Goal: Task Accomplishment & Management: Manage account settings

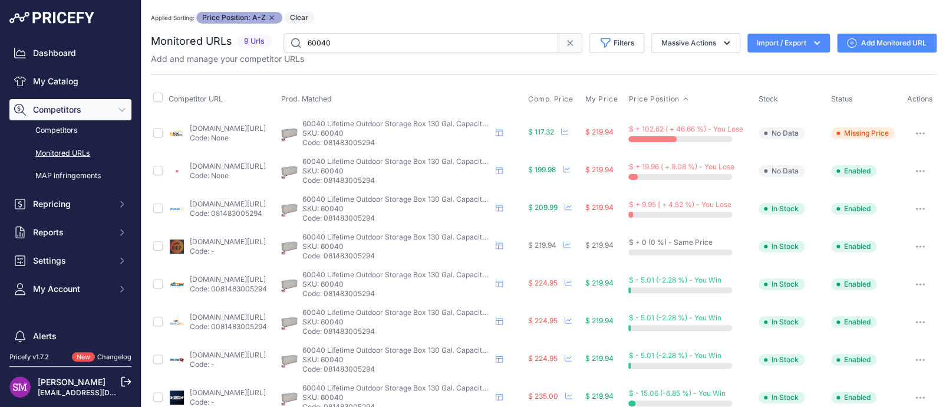
click at [256, 125] on link "homedepot.com/p/lifetime-130-gal-heavy-duty-outdoor-resin-storage-deck-box-6004…" at bounding box center [228, 128] width 76 height 9
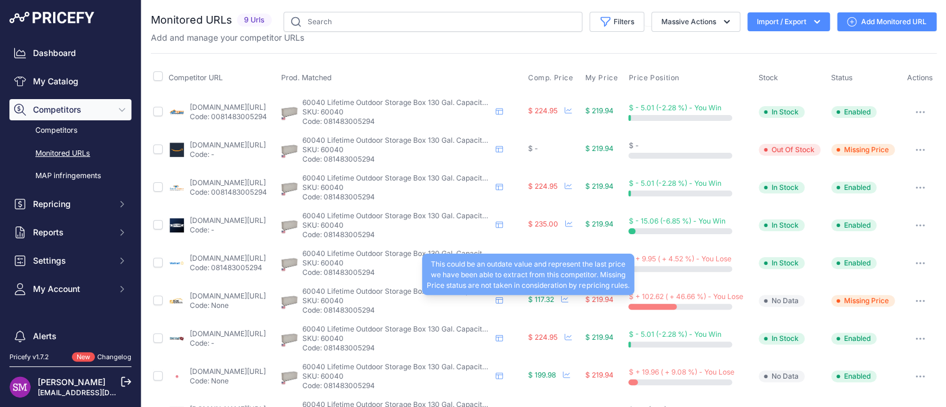
click at [554, 298] on span "$ 117.32" at bounding box center [541, 299] width 26 height 9
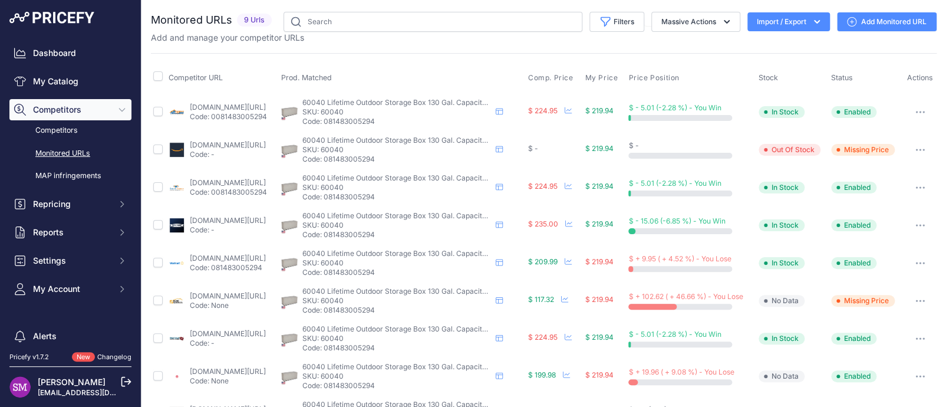
scroll to position [37, 0]
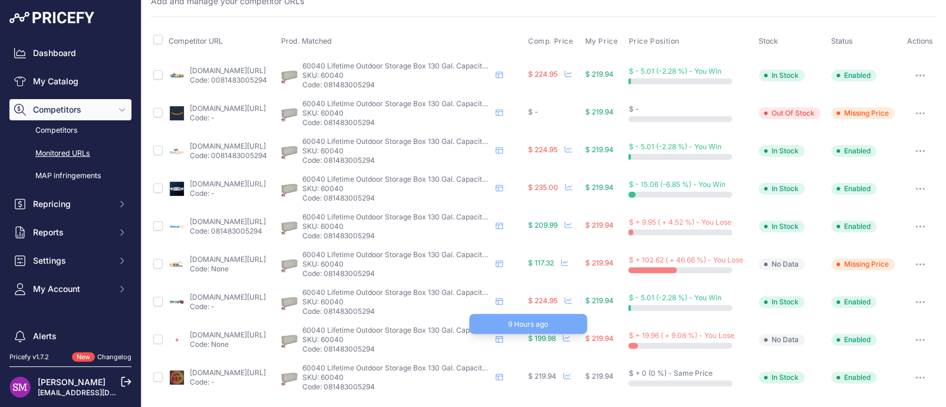
click at [556, 336] on span "$ 199.98" at bounding box center [542, 337] width 28 height 9
click at [199, 333] on link "target.com/p/lifetime-130-gallon-deck-box-tan-60040/-/a-1003631597" at bounding box center [228, 334] width 76 height 9
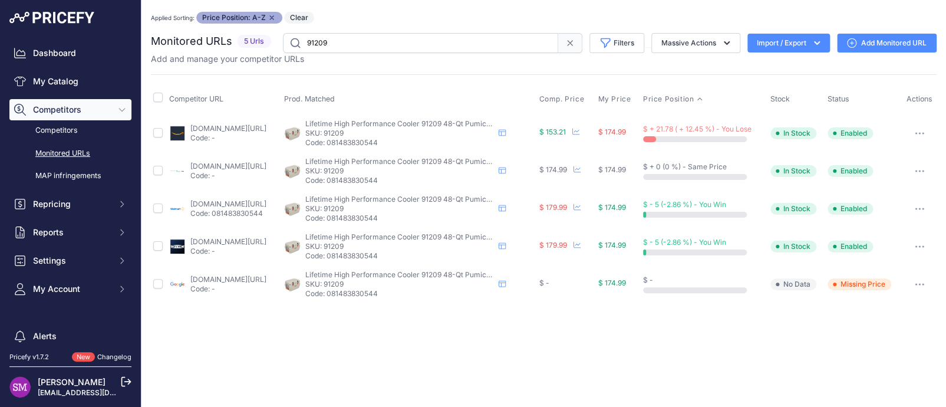
click at [924, 277] on button "button" at bounding box center [919, 284] width 24 height 16
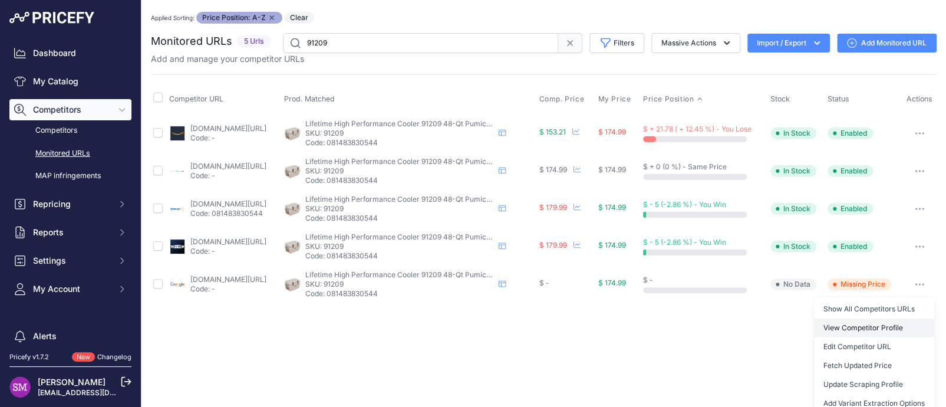
scroll to position [26, 0]
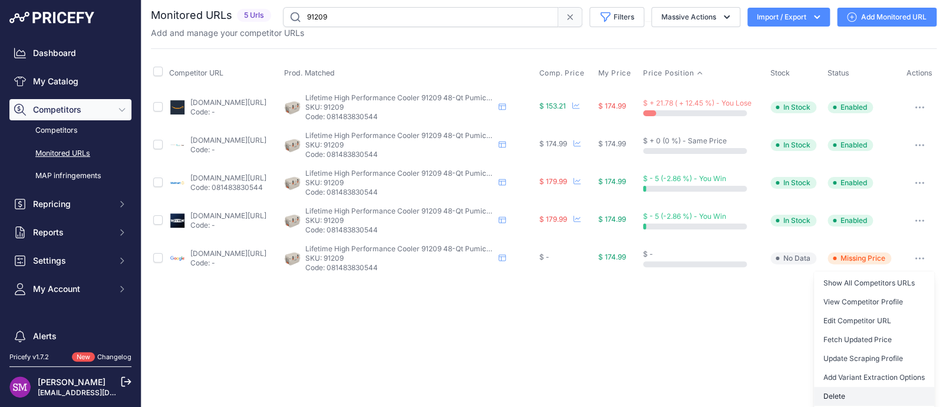
click at [834, 394] on button "Delete" at bounding box center [874, 395] width 120 height 19
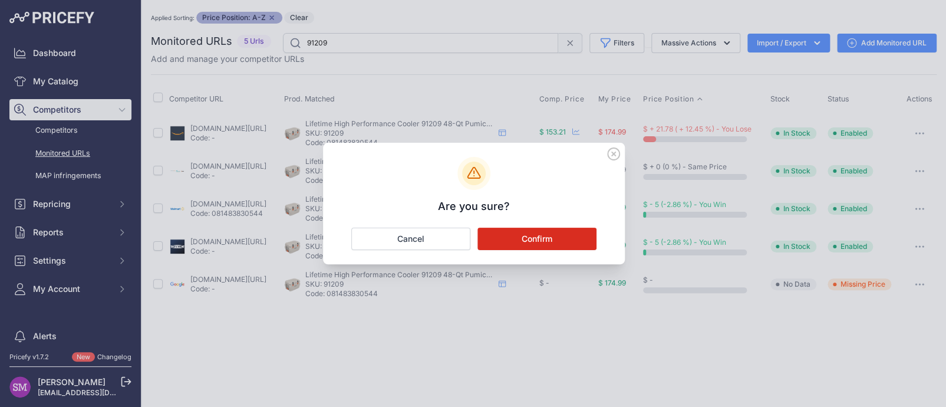
click at [571, 228] on button "Confirm" at bounding box center [536, 238] width 119 height 22
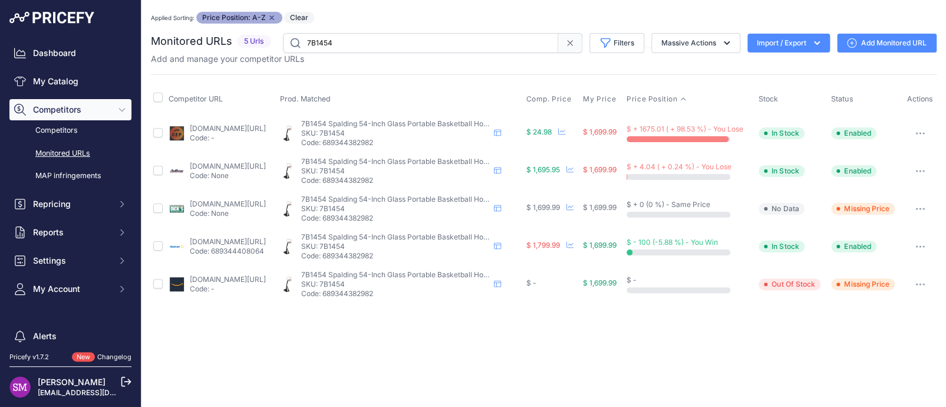
click at [920, 133] on icon "button" at bounding box center [919, 133] width 1 height 1
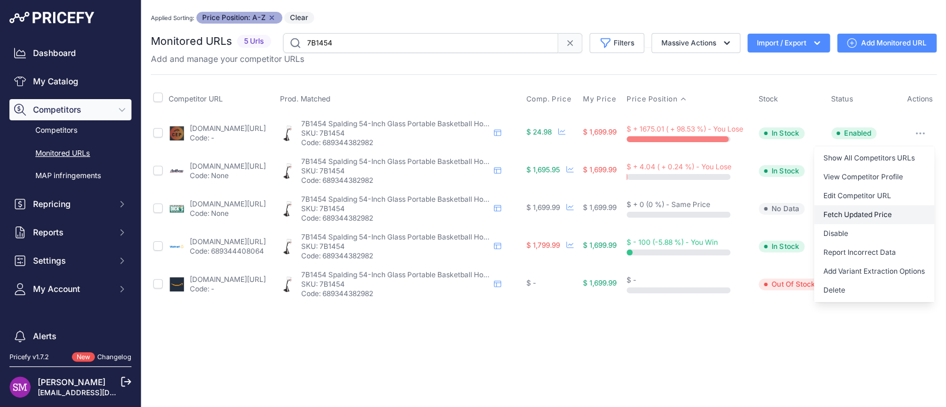
click at [832, 212] on button "Fetch Updated Price" at bounding box center [874, 214] width 120 height 19
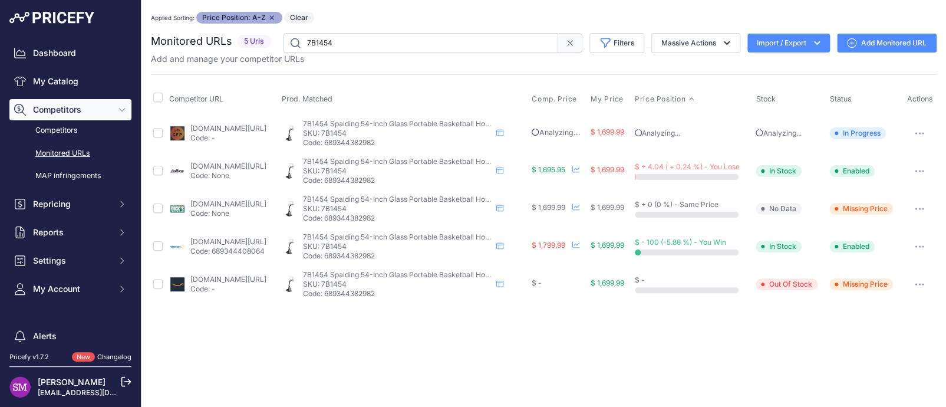
click at [224, 166] on link "anthem-sports.com/spalding-the-beast-54-glass-portable-basketball-hoop.html" at bounding box center [228, 165] width 76 height 9
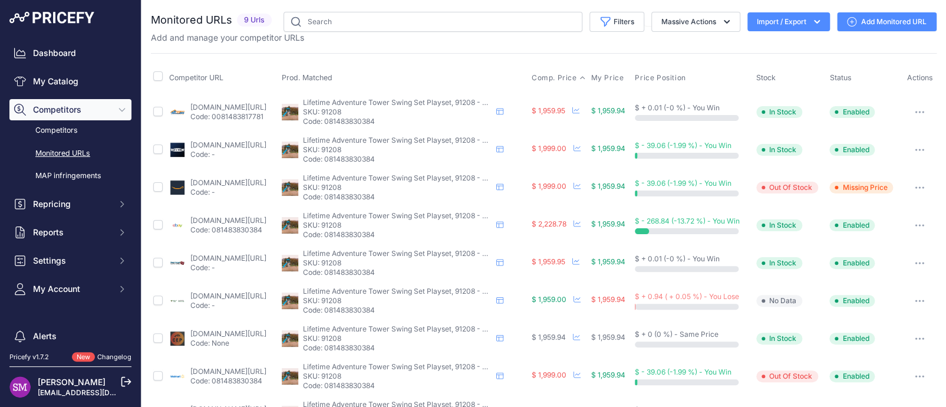
click at [565, 77] on span "Comp. Price" at bounding box center [553, 77] width 45 height 9
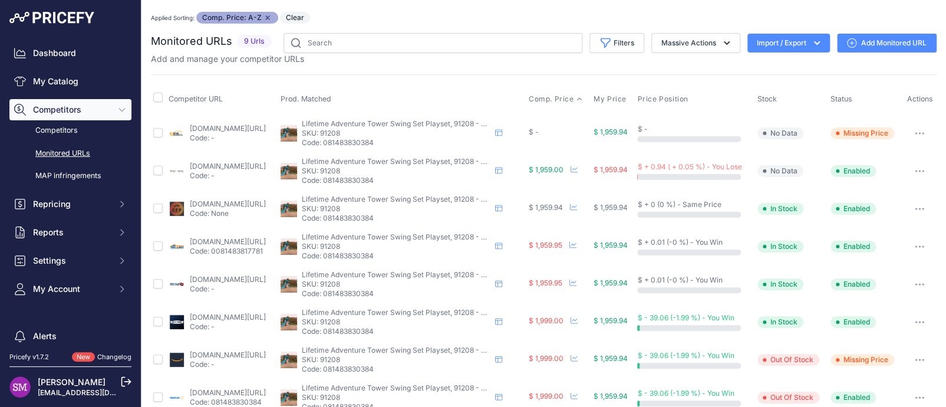
click at [220, 162] on link "[DOMAIN_NAME][URL]" at bounding box center [228, 165] width 76 height 9
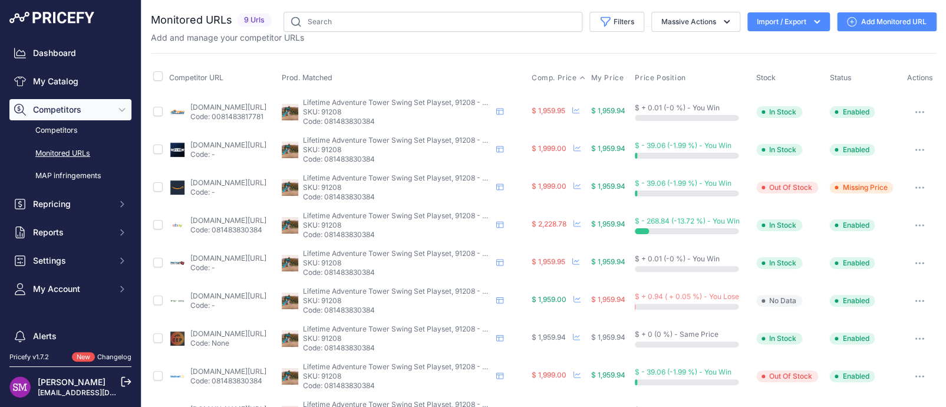
click at [561, 77] on span "Comp. Price" at bounding box center [553, 77] width 45 height 9
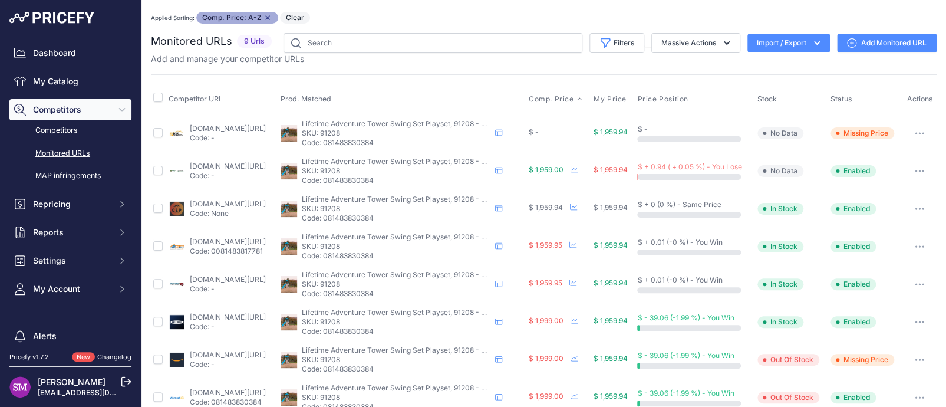
click at [736, 12] on div "Applied Sorting: Comp. Price: A-Z Remove sort option Clear" at bounding box center [543, 18] width 785 height 12
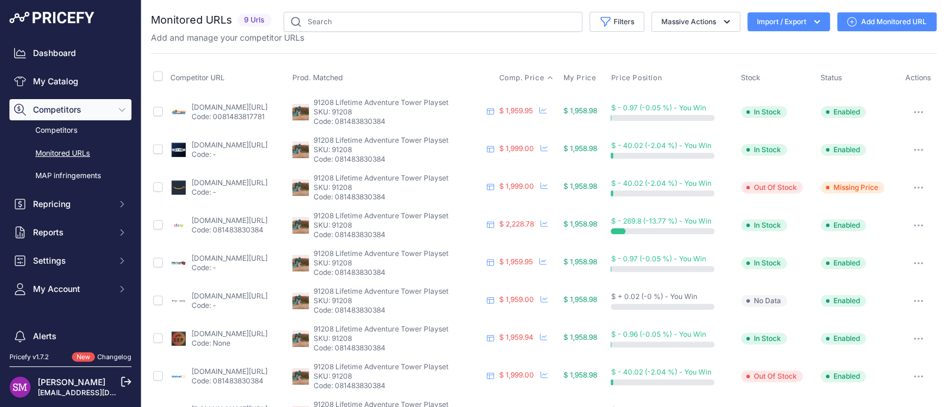
click at [543, 76] on span "Comp. Price" at bounding box center [520, 77] width 45 height 9
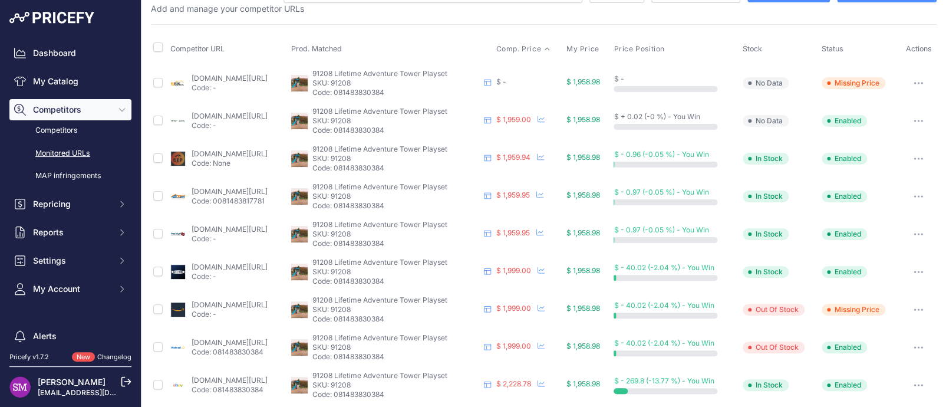
scroll to position [58, 0]
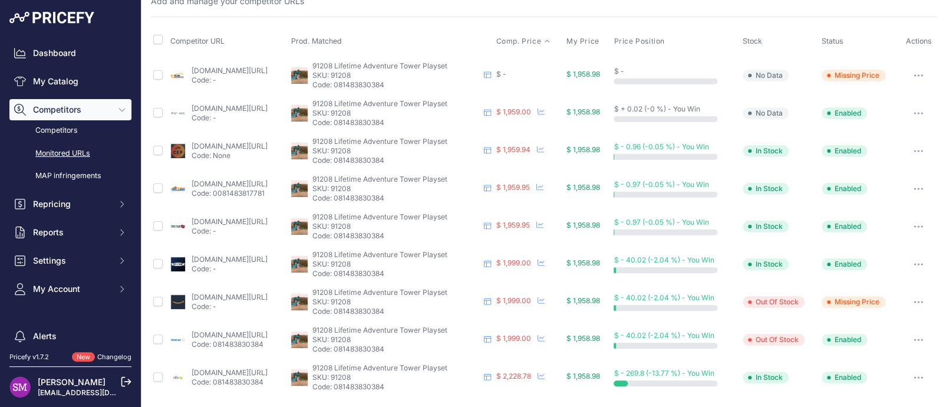
click at [239, 331] on link "[DOMAIN_NAME][URL]" at bounding box center [229, 334] width 76 height 9
